Goal: Task Accomplishment & Management: Use online tool/utility

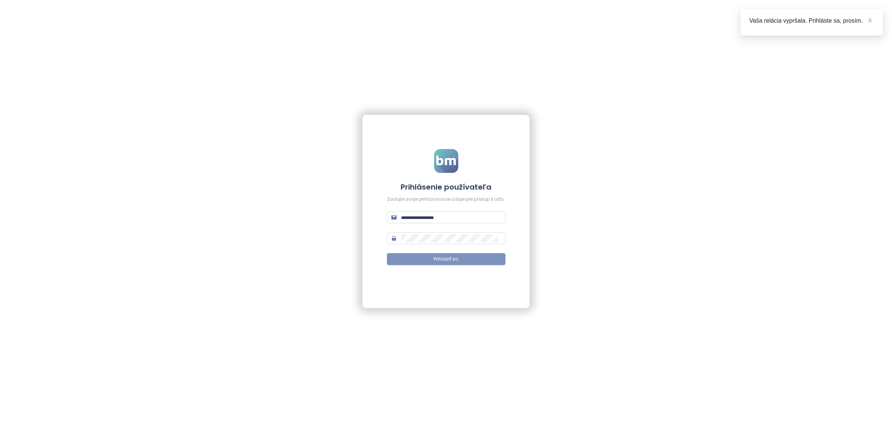
type input "**********"
click at [469, 258] on button "Prihlásiť sa" at bounding box center [446, 259] width 119 height 12
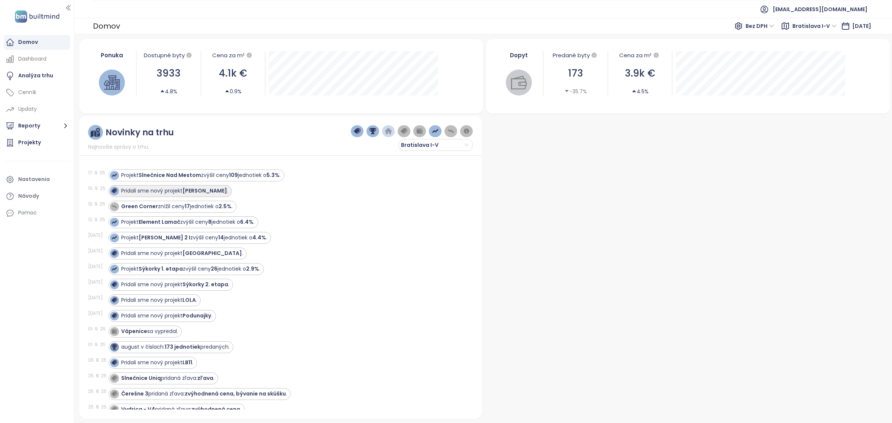
click at [201, 190] on strong "[PERSON_NAME]" at bounding box center [205, 190] width 45 height 7
